Goal: Find specific page/section

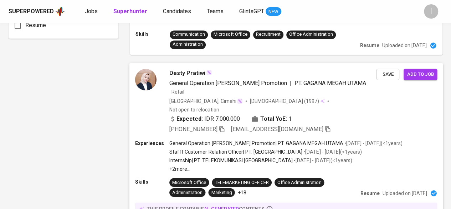
scroll to position [570, 0]
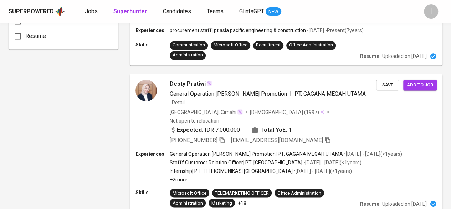
drag, startPoint x: 211, startPoint y: 98, endPoint x: 97, endPoint y: 81, distance: 115.3
click at [97, 81] on div "Filters Clear All filters Talent Demographics Current Country Current Country C…" at bounding box center [64, 88] width 110 height 1254
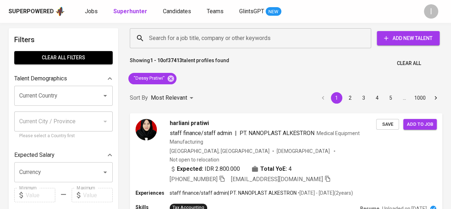
scroll to position [0, 0]
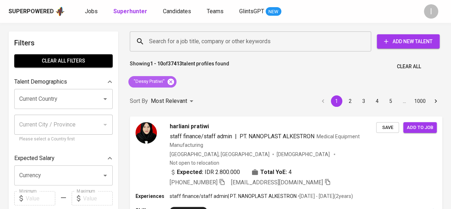
click at [168, 82] on icon at bounding box center [171, 81] width 6 height 6
click at [182, 37] on input "Search for a job title, company or other keywords" at bounding box center [252, 42] width 210 height 14
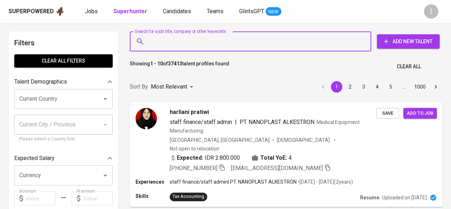
paste input "[EMAIL_ADDRESS][DOMAIN_NAME]"
type input "[EMAIL_ADDRESS][DOMAIN_NAME]"
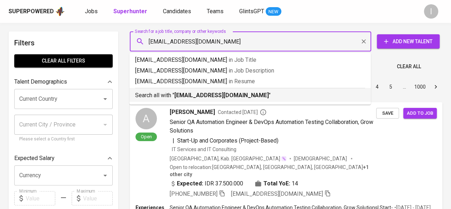
click at [225, 94] on b "[EMAIL_ADDRESS][DOMAIN_NAME]" at bounding box center [221, 95] width 95 height 7
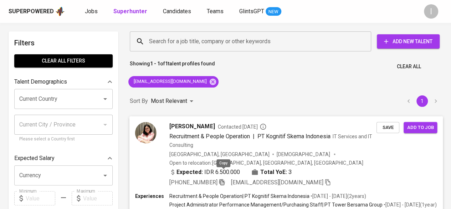
click at [222, 179] on icon "button" at bounding box center [221, 182] width 5 height 6
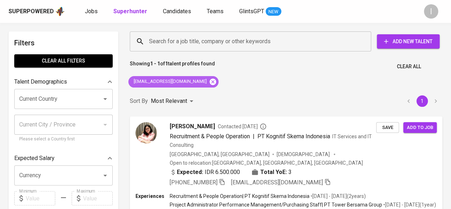
click at [210, 82] on icon at bounding box center [213, 81] width 6 height 6
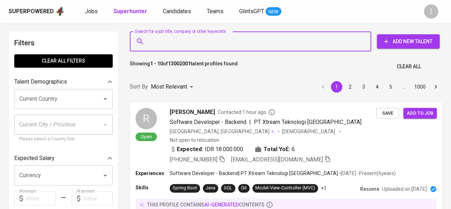
paste input "[EMAIL_ADDRESS][DOMAIN_NAME]"
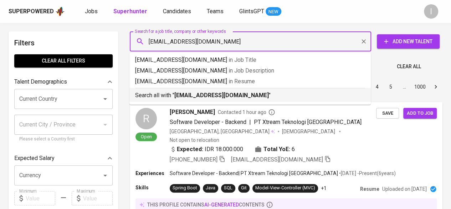
type input "[EMAIL_ADDRESS][DOMAIN_NAME]"
drag, startPoint x: 273, startPoint y: 105, endPoint x: 276, endPoint y: 95, distance: 10.6
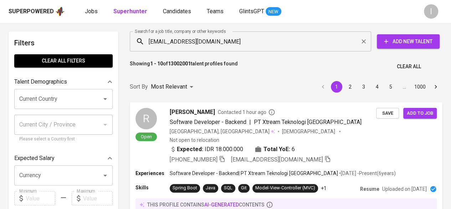
click at [236, 49] on div "[EMAIL_ADDRESS][DOMAIN_NAME] Search for a job title, company or other keywords" at bounding box center [251, 41] width 242 height 20
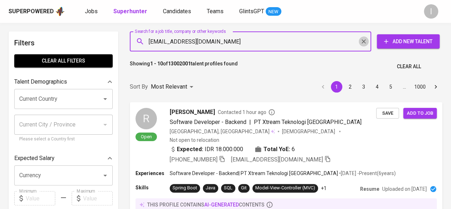
click at [366, 42] on icon "Clear" at bounding box center [363, 41] width 7 height 7
click at [360, 41] on div at bounding box center [363, 41] width 9 height 10
paste input "[EMAIL_ADDRESS][DOMAIN_NAME]"
type input "[EMAIL_ADDRESS][DOMAIN_NAME]"
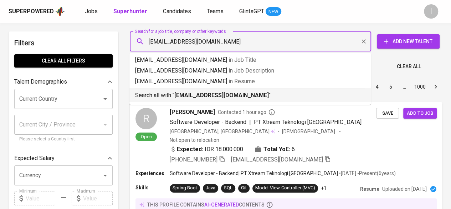
click at [234, 93] on b "[EMAIL_ADDRESS][DOMAIN_NAME]" at bounding box center [221, 95] width 95 height 7
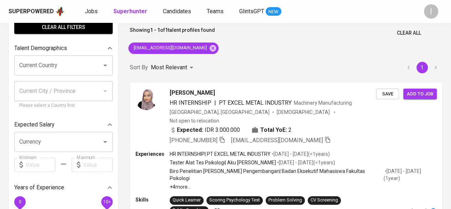
scroll to position [71, 0]
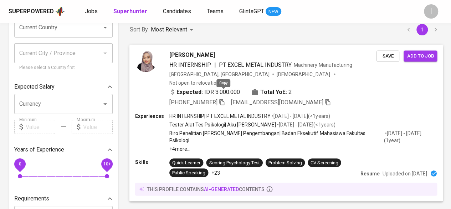
click at [224, 98] on icon "button" at bounding box center [222, 101] width 6 height 6
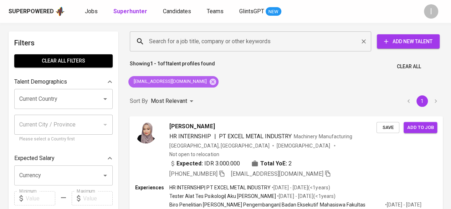
drag, startPoint x: 198, startPoint y: 79, endPoint x: 198, endPoint y: 44, distance: 35.0
click at [210, 79] on icon at bounding box center [213, 81] width 6 height 6
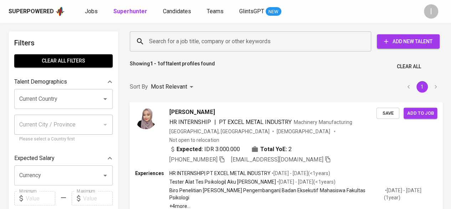
click at [199, 42] on input "Search for a job title, company or other keywords" at bounding box center [252, 42] width 210 height 14
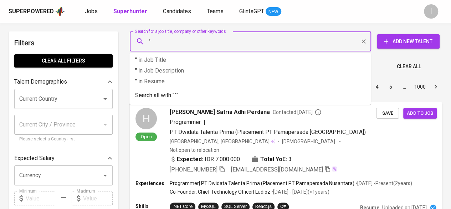
paste input "[PERSON_NAME] [PERSON_NAME]"
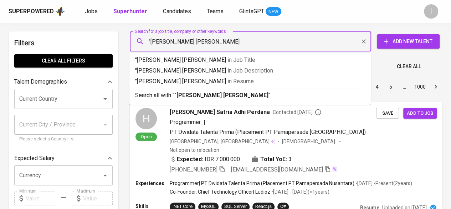
type input ""[PERSON_NAME] [PERSON_NAME]""
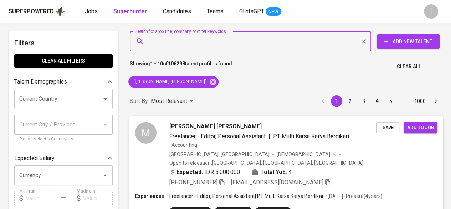
scroll to position [36, 0]
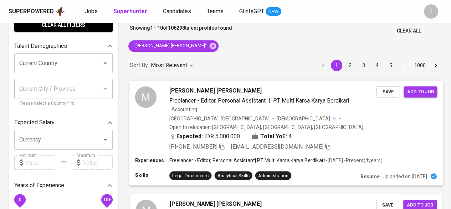
click at [223, 143] on icon "button" at bounding box center [222, 146] width 6 height 6
